Goal: Task Accomplishment & Management: Use online tool/utility

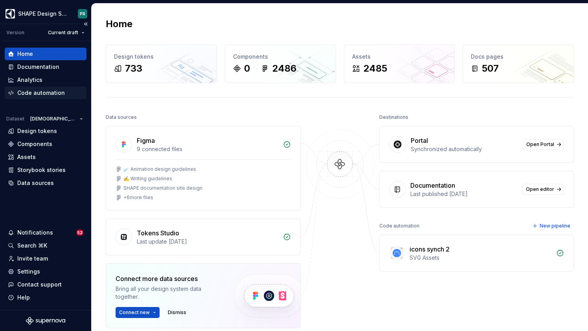
click at [64, 93] on div "Code automation" at bounding box center [46, 93] width 76 height 8
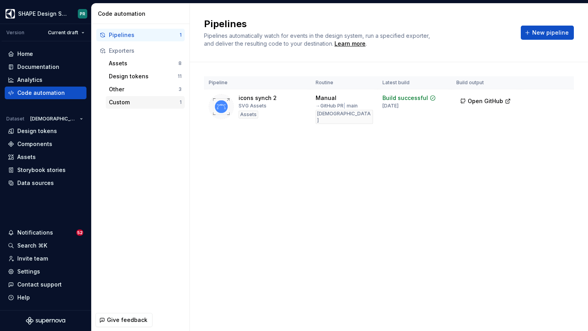
click at [135, 104] on div "Custom" at bounding box center [144, 102] width 71 height 8
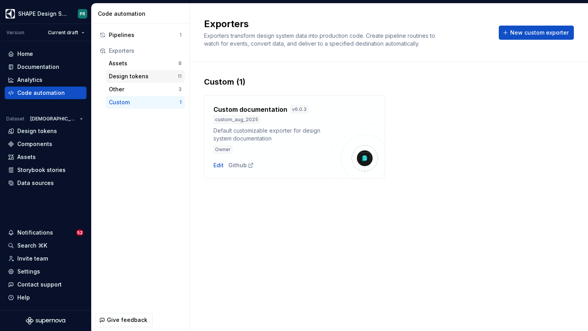
click at [150, 76] on div "Design tokens" at bounding box center [143, 76] width 69 height 8
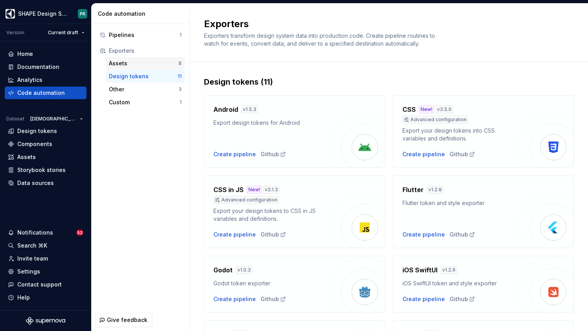
click at [141, 64] on div "Assets" at bounding box center [144, 63] width 70 height 8
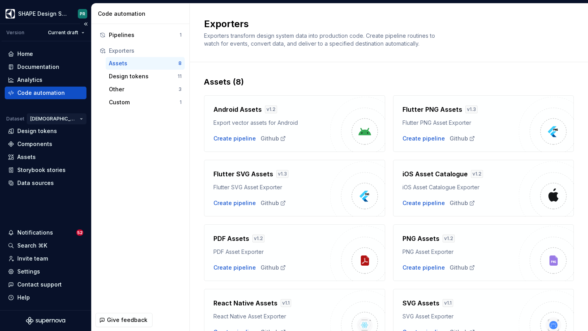
click at [72, 119] on html "SHAPE Design System PR Version Current draft Home Documentation Analytics Code …" at bounding box center [294, 165] width 588 height 331
click at [37, 186] on div "Data sources" at bounding box center [35, 183] width 37 height 8
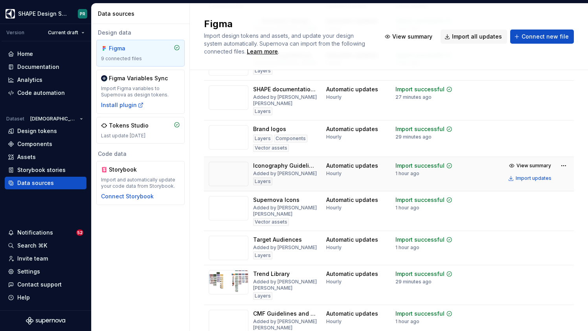
scroll to position [85, 0]
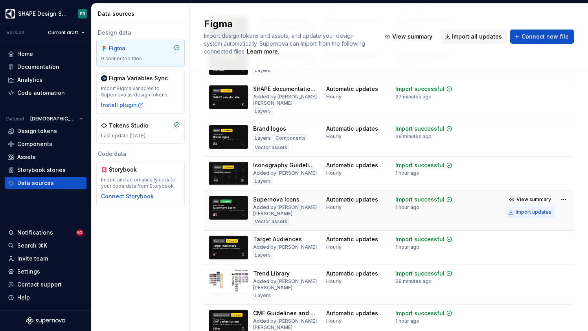
click at [550, 213] on div "Import updates" at bounding box center [534, 212] width 36 height 6
click at [47, 92] on div "Code automation" at bounding box center [41, 93] width 48 height 8
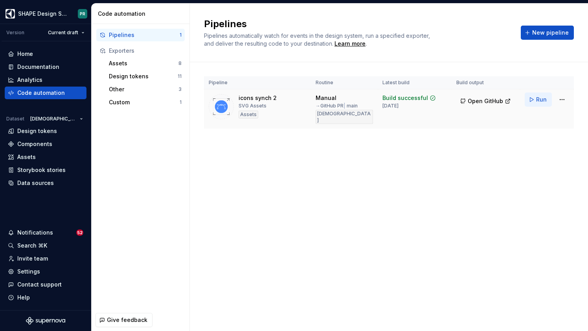
click at [536, 98] on button "Run" at bounding box center [538, 99] width 27 height 14
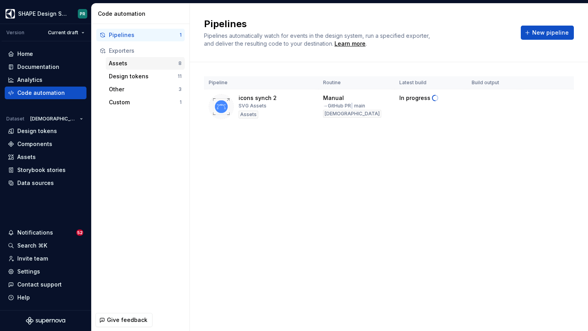
click at [136, 65] on div "Assets" at bounding box center [144, 63] width 70 height 8
